Goal: Find specific page/section: Find specific page/section

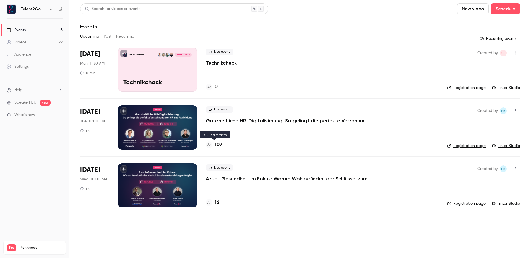
click at [218, 142] on h4 "102" at bounding box center [218, 144] width 8 height 7
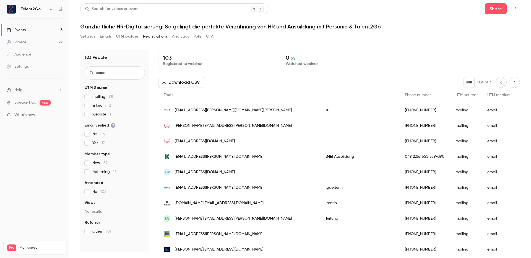
scroll to position [0, 361]
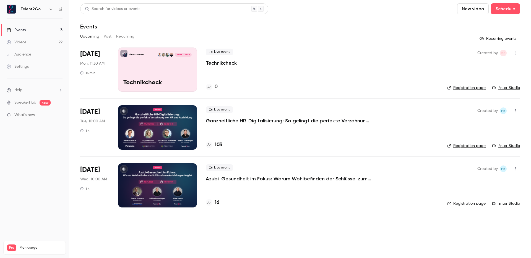
click at [378, 81] on div "Live event Technikcheck 0" at bounding box center [322, 70] width 232 height 44
